Goal: Find contact information: Find contact information

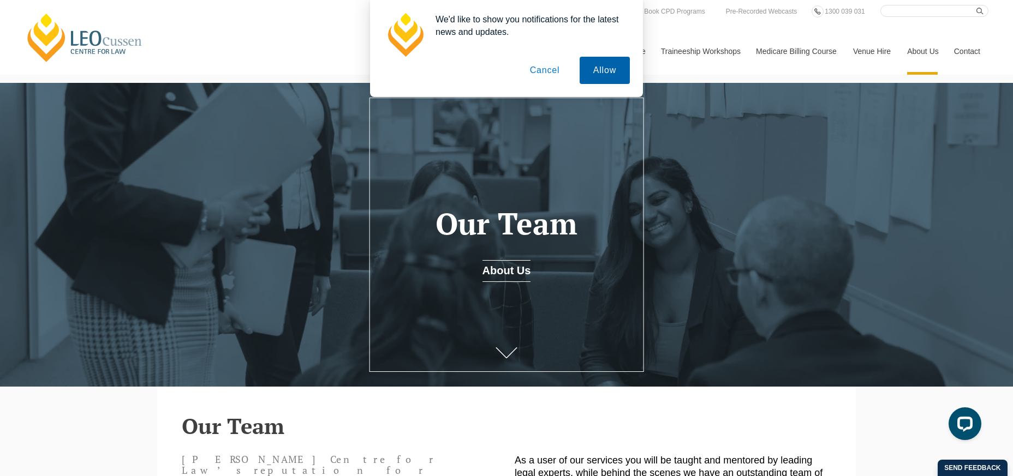
click at [596, 71] on button "Allow" at bounding box center [605, 70] width 50 height 27
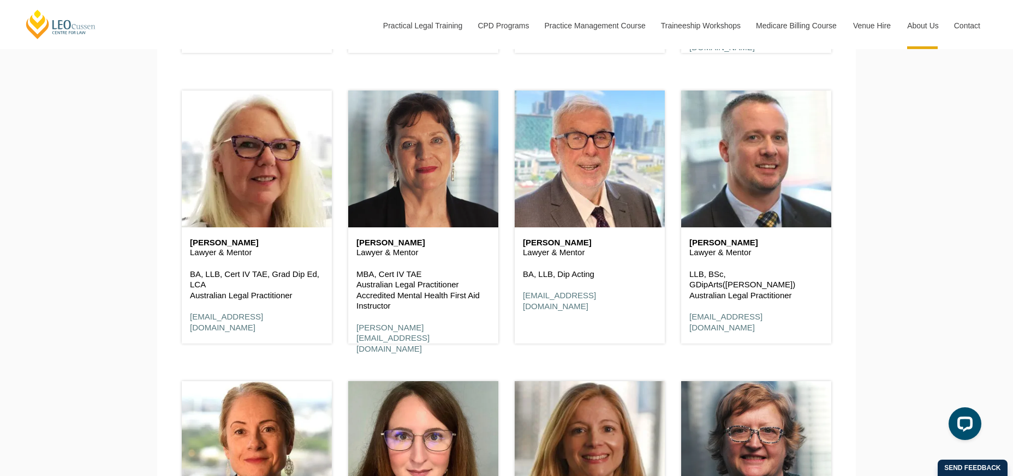
scroll to position [1737, 0]
